Goal: Task Accomplishment & Management: Use online tool/utility

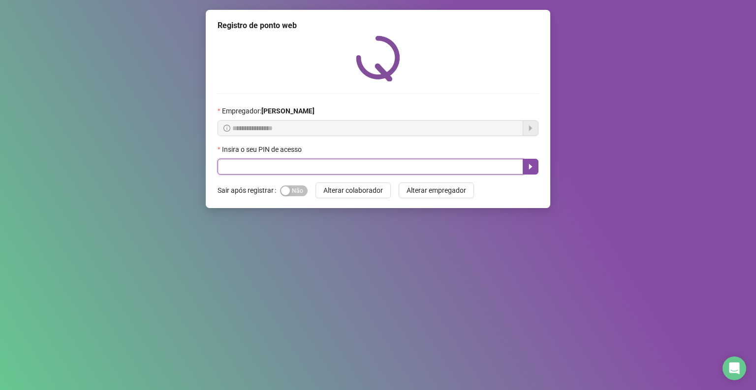
click at [322, 163] on input "text" at bounding box center [371, 167] width 306 height 16
type input "*****"
click at [304, 191] on span "Sim Não" at bounding box center [294, 190] width 28 height 11
click at [529, 163] on icon "caret-right" at bounding box center [531, 167] width 8 height 8
click at [297, 153] on label "Insira o seu PIN de acesso" at bounding box center [263, 149] width 91 height 11
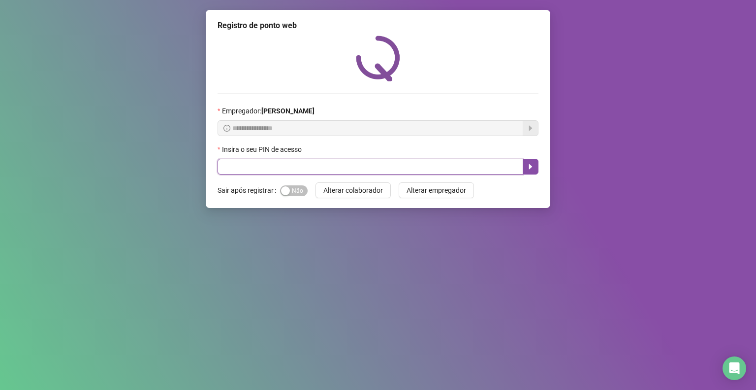
click at [290, 164] on input "text" at bounding box center [371, 167] width 306 height 16
type input "*****"
click at [302, 190] on span "Sim Não" at bounding box center [294, 190] width 28 height 11
click at [536, 166] on button "button" at bounding box center [531, 167] width 16 height 16
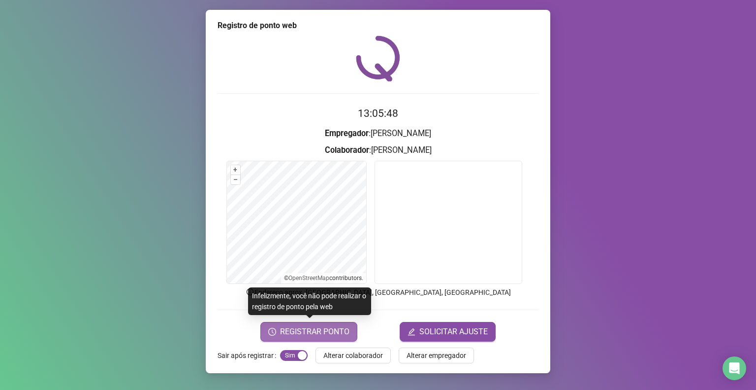
click at [322, 331] on span "REGISTRAR PONTO" at bounding box center [314, 332] width 69 height 12
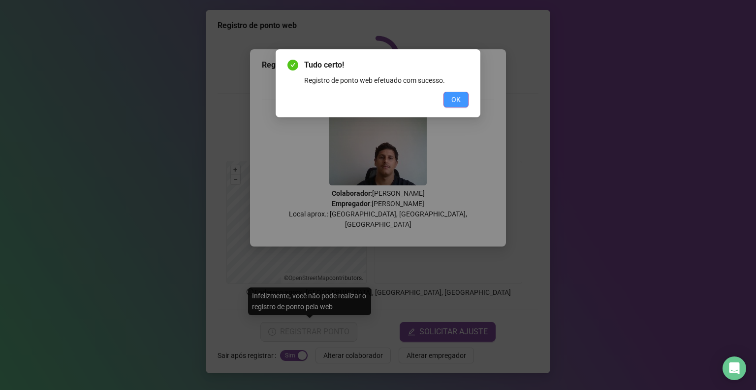
click at [453, 98] on span "OK" at bounding box center [456, 99] width 9 height 11
